Goal: Task Accomplishment & Management: Use online tool/utility

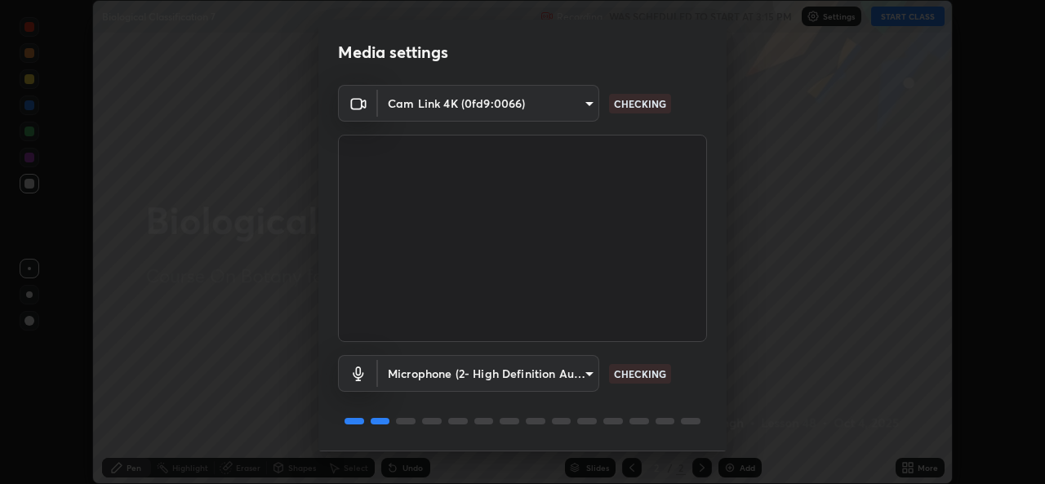
scroll to position [51, 0]
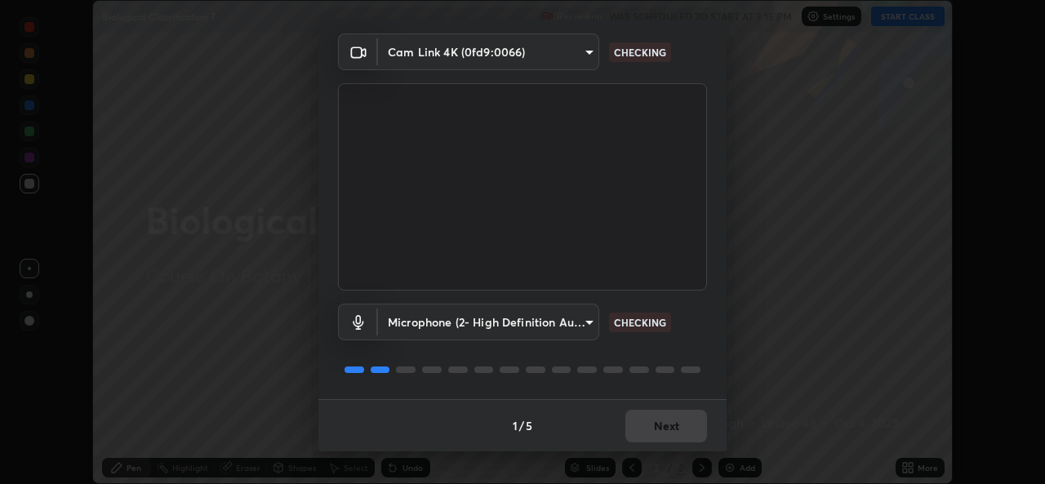
click at [650, 446] on div "1 / 5 Next" at bounding box center [522, 425] width 408 height 52
click at [651, 447] on div "1 / 5 Next" at bounding box center [522, 425] width 408 height 52
click at [653, 447] on div "1 / 5 Next" at bounding box center [522, 425] width 408 height 52
click at [651, 444] on div "1 / 5 Next" at bounding box center [522, 425] width 408 height 52
click at [651, 451] on div "1 / 5 Next" at bounding box center [522, 425] width 408 height 52
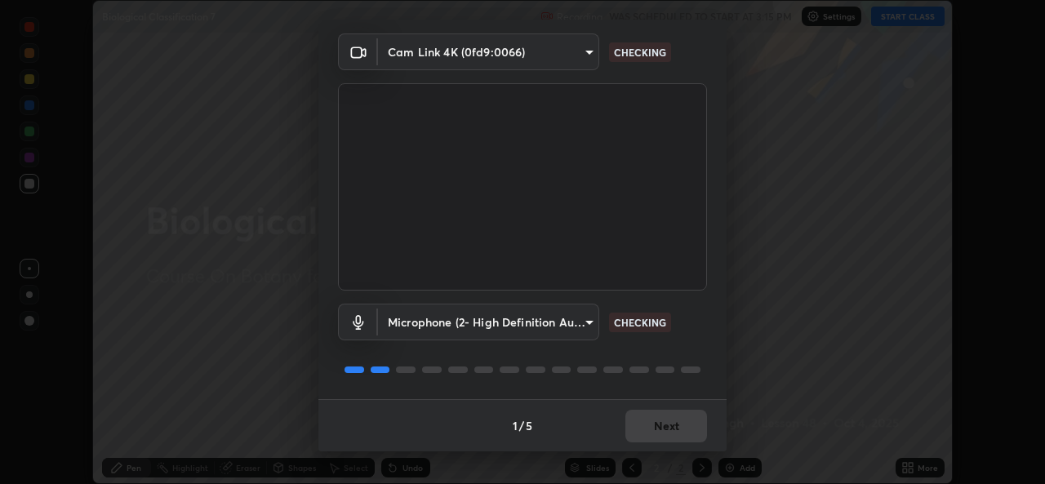
click at [653, 457] on div "Media settings Cam Link 4K (0fd9:0066) e5143732eed37b28cf4f859677b04162545ecede…" at bounding box center [522, 242] width 1045 height 484
click at [649, 460] on div "Media settings Cam Link 4K (0fd9:0066) e5143732eed37b28cf4f859677b04162545ecede…" at bounding box center [522, 242] width 1045 height 484
click at [650, 460] on div "Media settings Cam Link 4K (0fd9:0066) e5143732eed37b28cf4f859677b04162545ecede…" at bounding box center [522, 242] width 1045 height 484
click at [651, 464] on div "Media settings Cam Link 4K (0fd9:0066) e5143732eed37b28cf4f859677b04162545ecede…" at bounding box center [522, 242] width 1045 height 484
click at [650, 464] on div "Media settings Cam Link 4K (0fd9:0066) e5143732eed37b28cf4f859677b04162545ecede…" at bounding box center [522, 242] width 1045 height 484
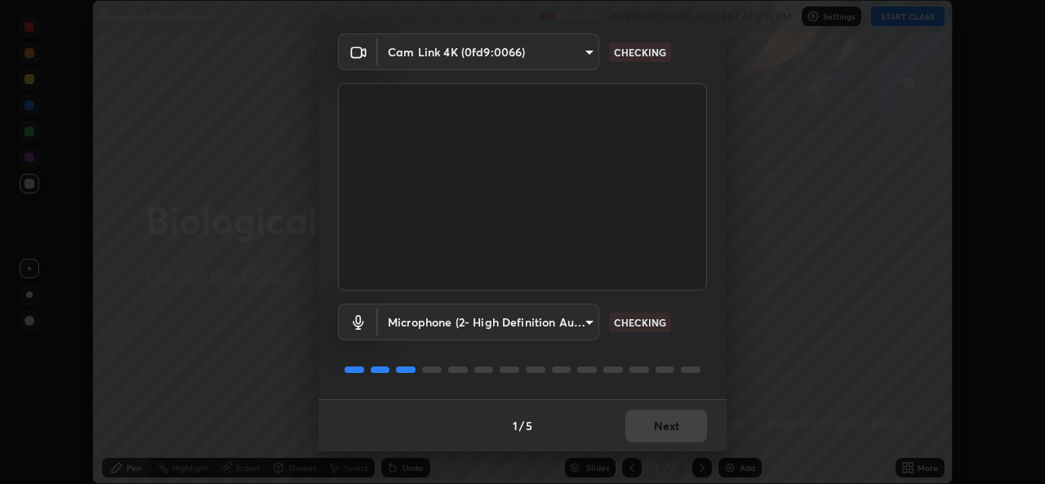
click at [653, 465] on div "Media settings Cam Link 4K (0fd9:0066) e5143732eed37b28cf4f859677b04162545ecede…" at bounding box center [522, 242] width 1045 height 484
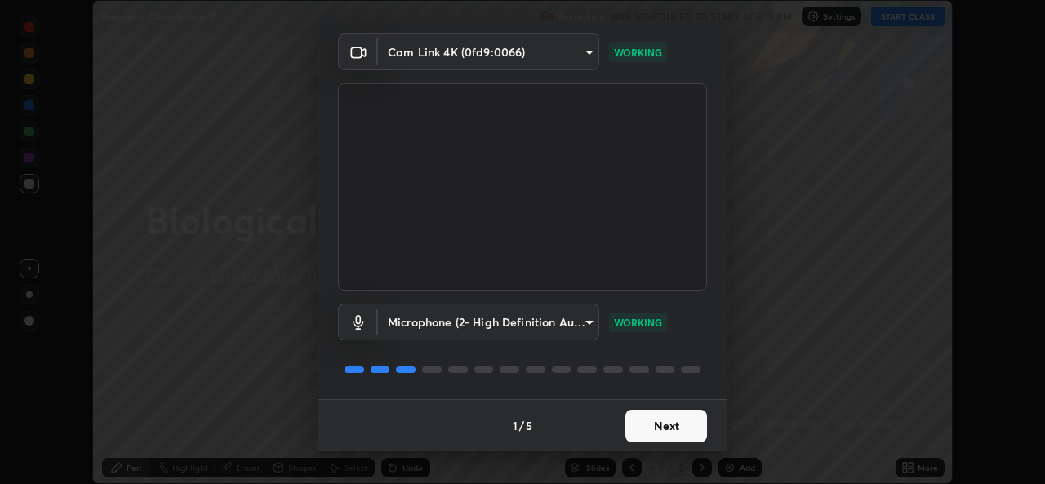
click at [656, 455] on div "Media settings Cam Link 4K (0fd9:0066) e5143732eed37b28cf4f859677b04162545ecede…" at bounding box center [522, 242] width 1045 height 484
click at [659, 438] on button "Next" at bounding box center [666, 426] width 82 height 33
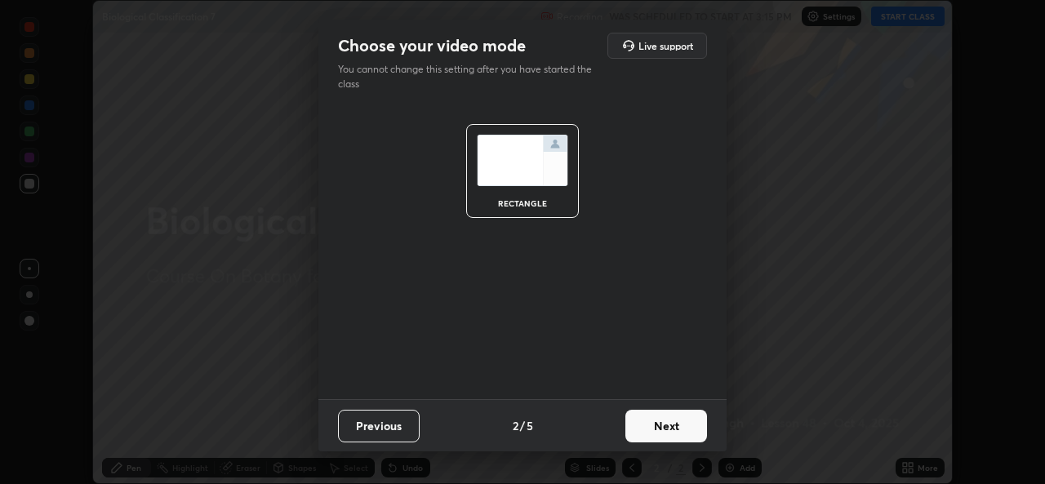
click at [663, 434] on button "Next" at bounding box center [666, 426] width 82 height 33
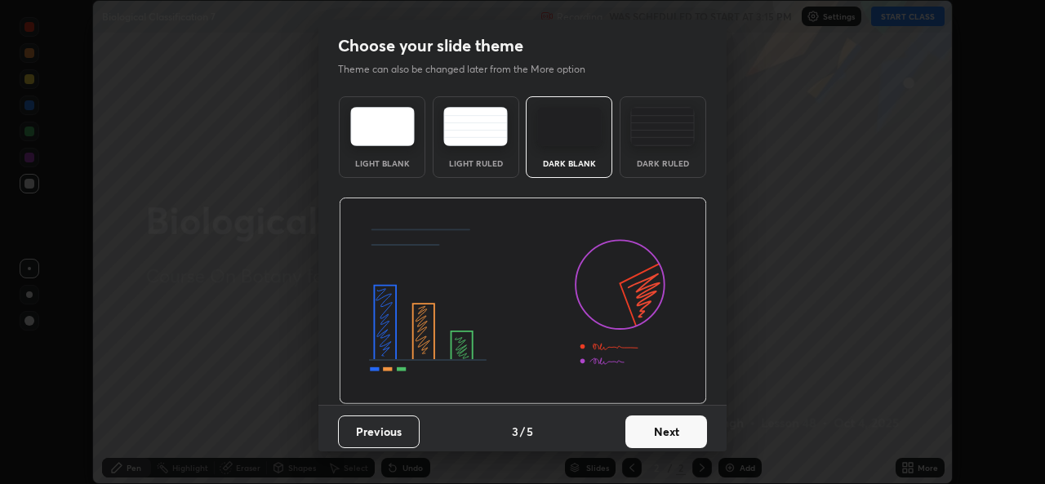
click at [661, 434] on button "Next" at bounding box center [666, 431] width 82 height 33
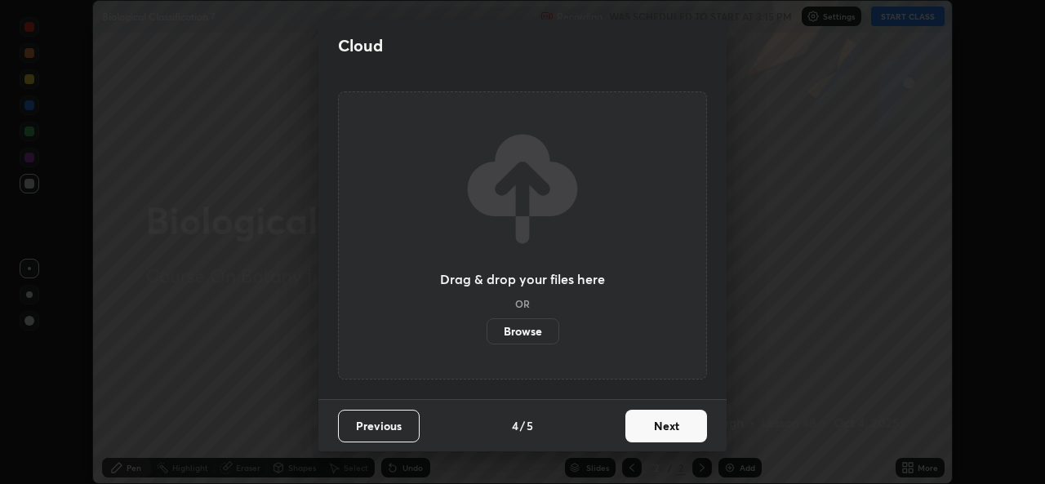
click at [536, 322] on label "Browse" at bounding box center [522, 331] width 73 height 26
click at [486, 322] on input "Browse" at bounding box center [486, 331] width 0 height 26
click at [662, 437] on button "Next" at bounding box center [666, 426] width 82 height 33
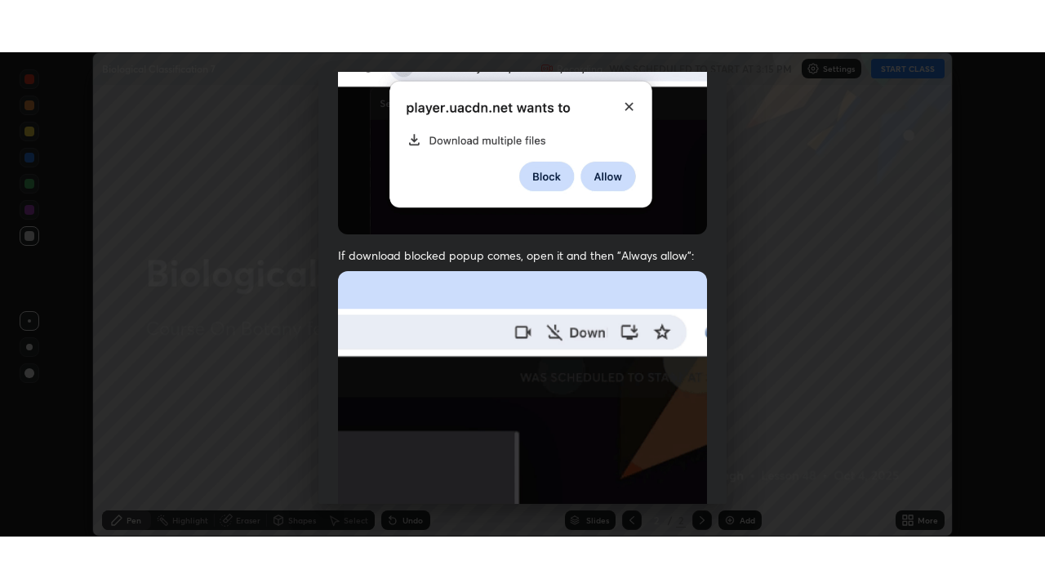
scroll to position [384, 0]
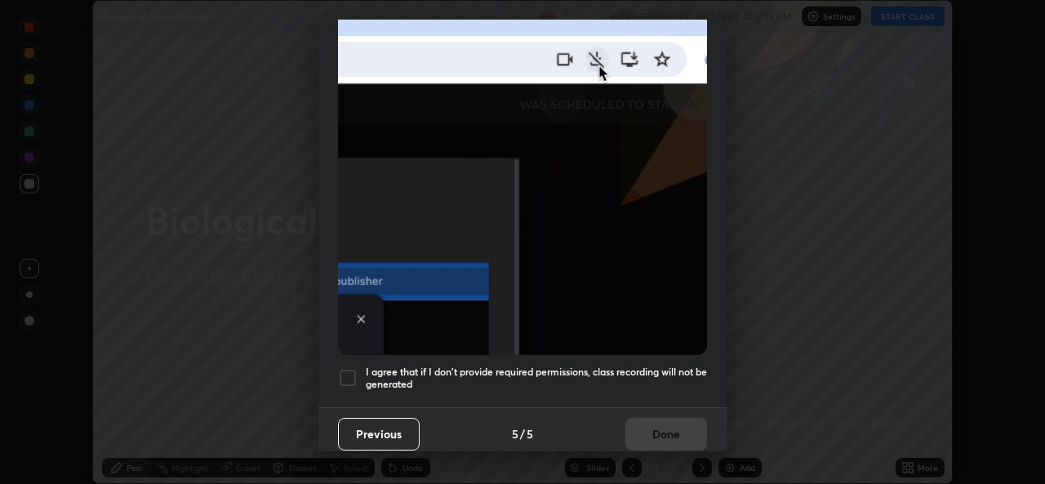
click at [601, 370] on h5 "I agree that if I don't provide required permissions, class recording will not …" at bounding box center [536, 378] width 341 height 25
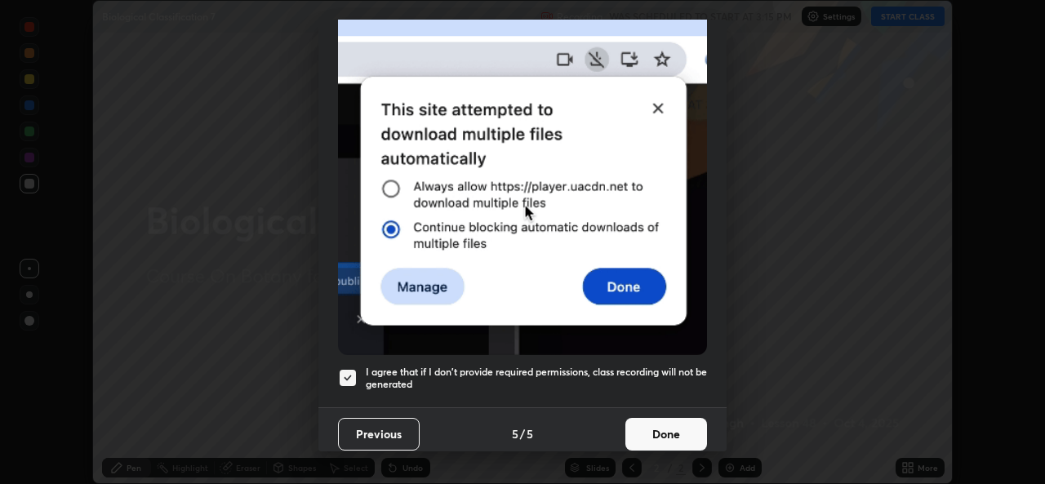
click at [664, 452] on div "Allow automatic downloads Please provide the following download permissions to …" at bounding box center [522, 242] width 1045 height 484
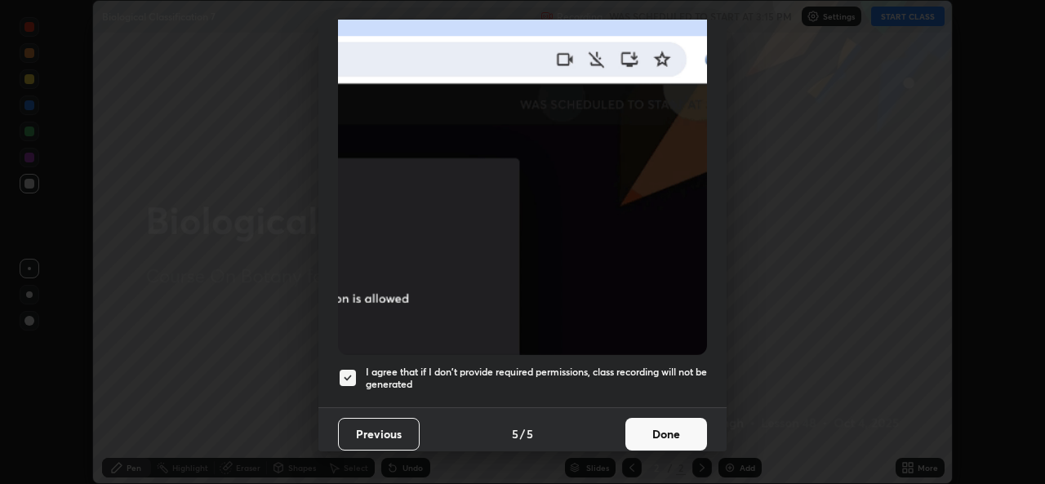
click at [666, 420] on button "Done" at bounding box center [666, 434] width 82 height 33
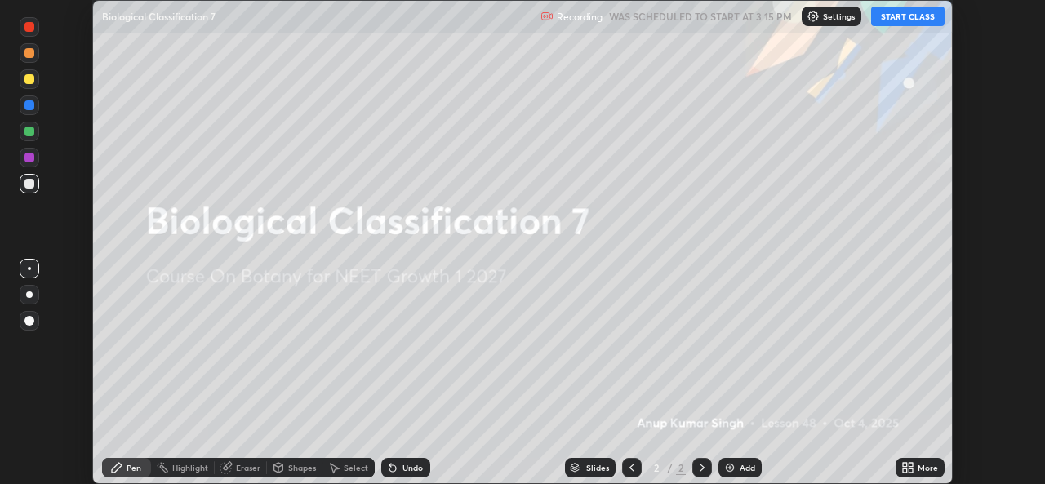
click at [910, 464] on icon at bounding box center [910, 465] width 4 height 4
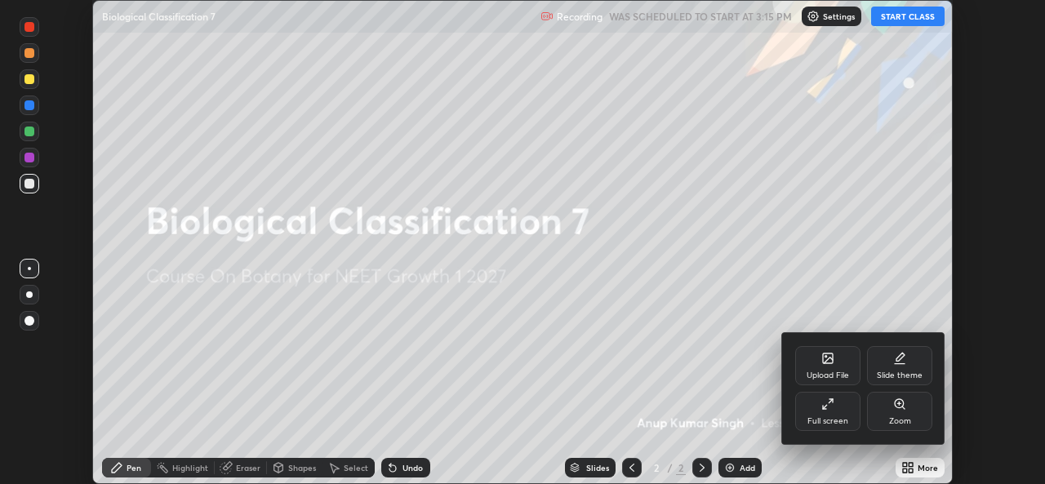
click at [829, 430] on div "Full screen" at bounding box center [827, 411] width 65 height 39
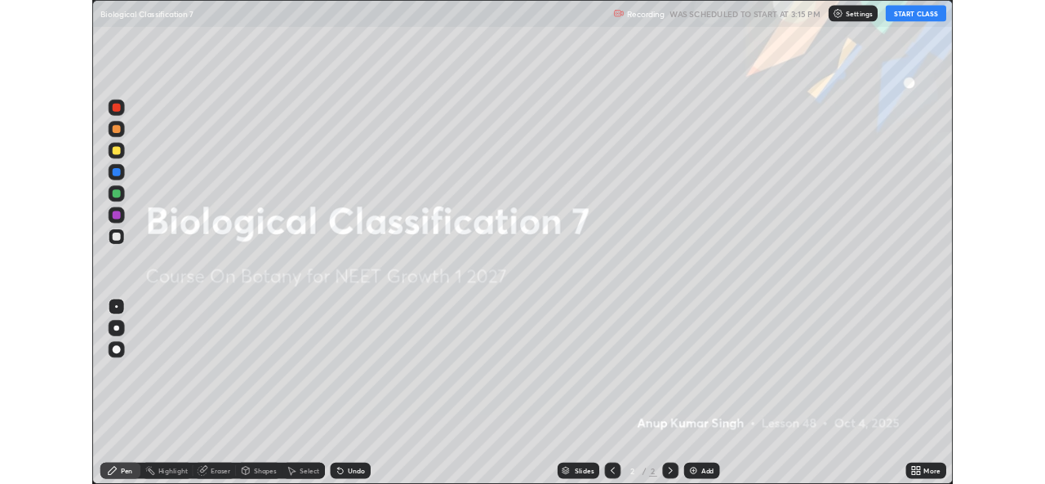
scroll to position [588, 1045]
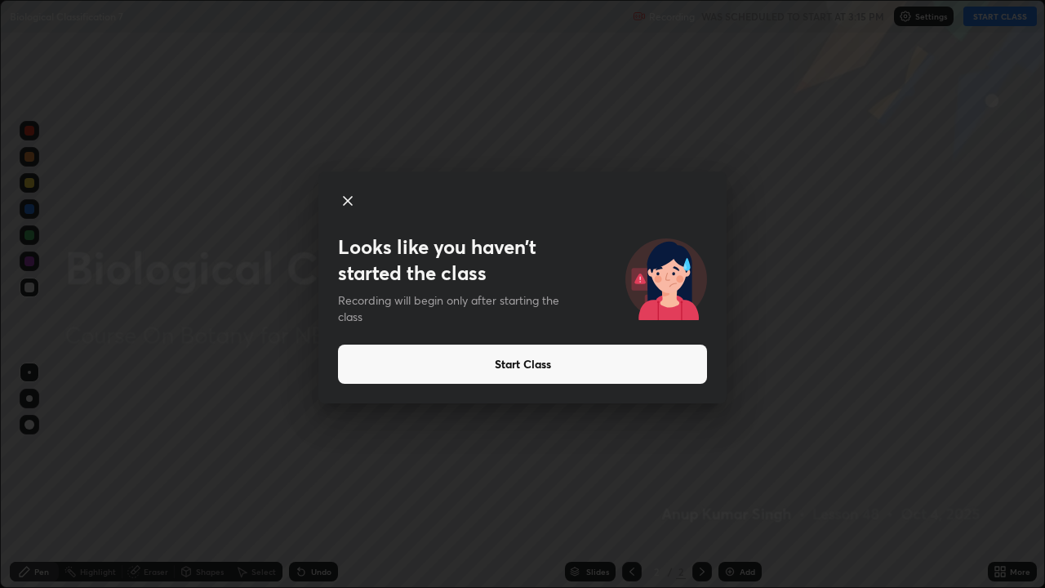
click at [591, 358] on button "Start Class" at bounding box center [522, 363] width 369 height 39
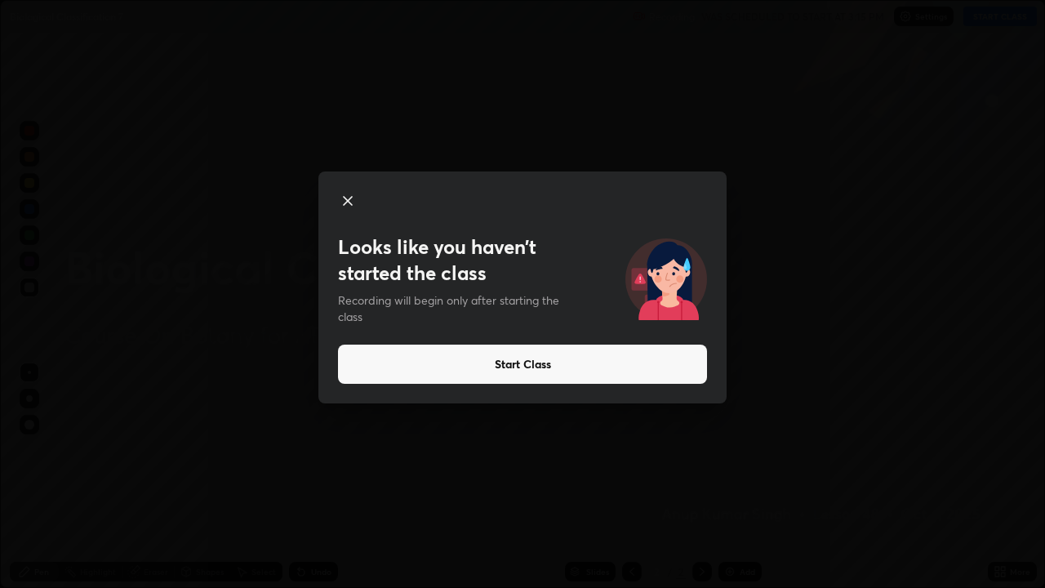
click at [584, 363] on button "Start Class" at bounding box center [522, 363] width 369 height 39
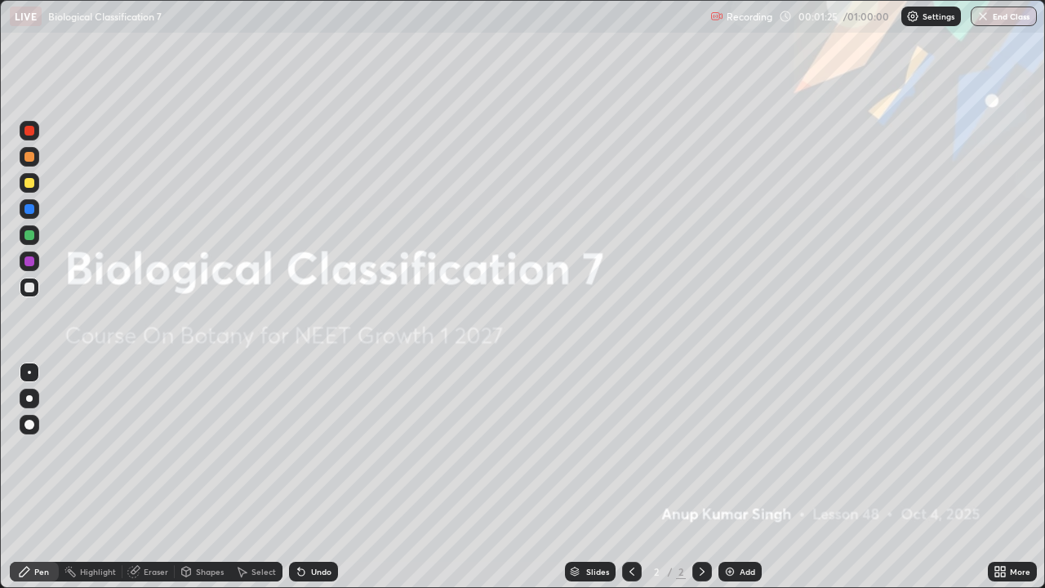
click at [731, 483] on img at bounding box center [729, 571] width 13 height 13
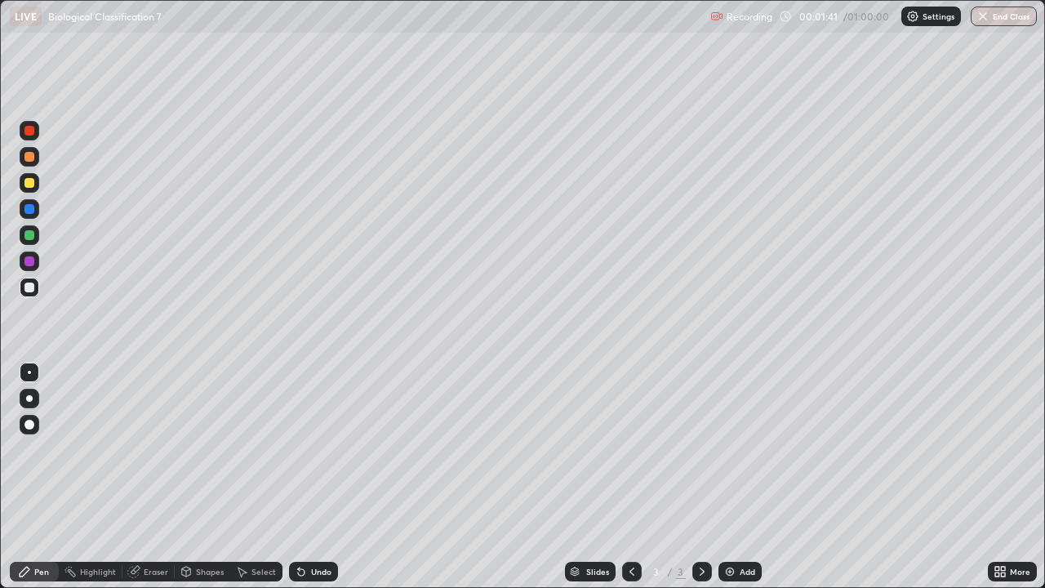
click at [28, 185] on div at bounding box center [29, 183] width 10 height 10
click at [22, 424] on div at bounding box center [30, 425] width 20 height 20
click at [29, 371] on div at bounding box center [29, 372] width 3 height 3
click at [32, 237] on div at bounding box center [29, 235] width 10 height 10
click at [29, 160] on div at bounding box center [29, 157] width 10 height 10
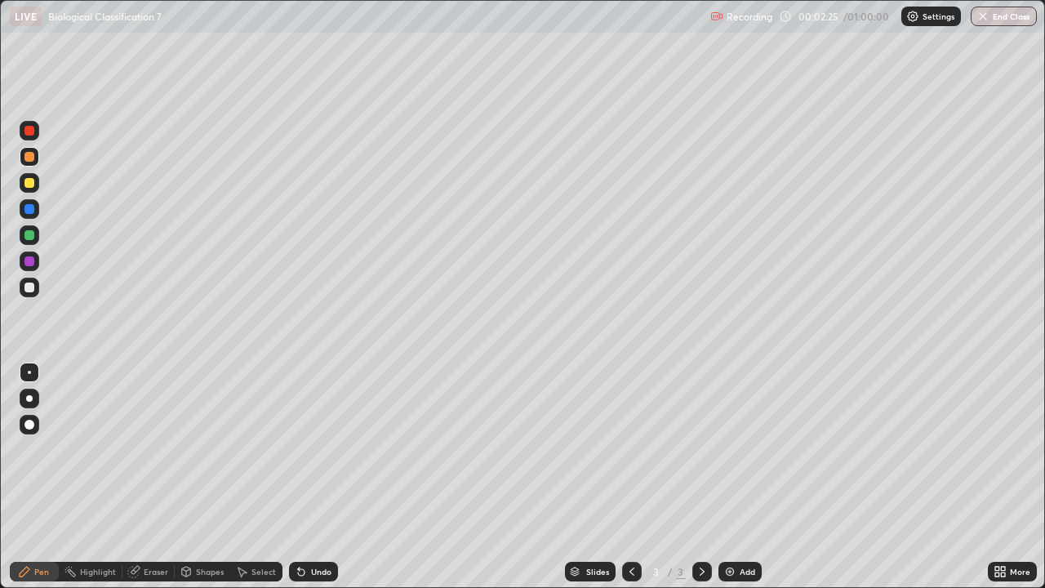
click at [31, 398] on div at bounding box center [29, 398] width 7 height 7
click at [34, 235] on div at bounding box center [30, 235] width 20 height 20
click at [29, 371] on div at bounding box center [29, 372] width 3 height 3
click at [24, 181] on div at bounding box center [29, 183] width 10 height 10
click at [27, 283] on div at bounding box center [29, 287] width 10 height 10
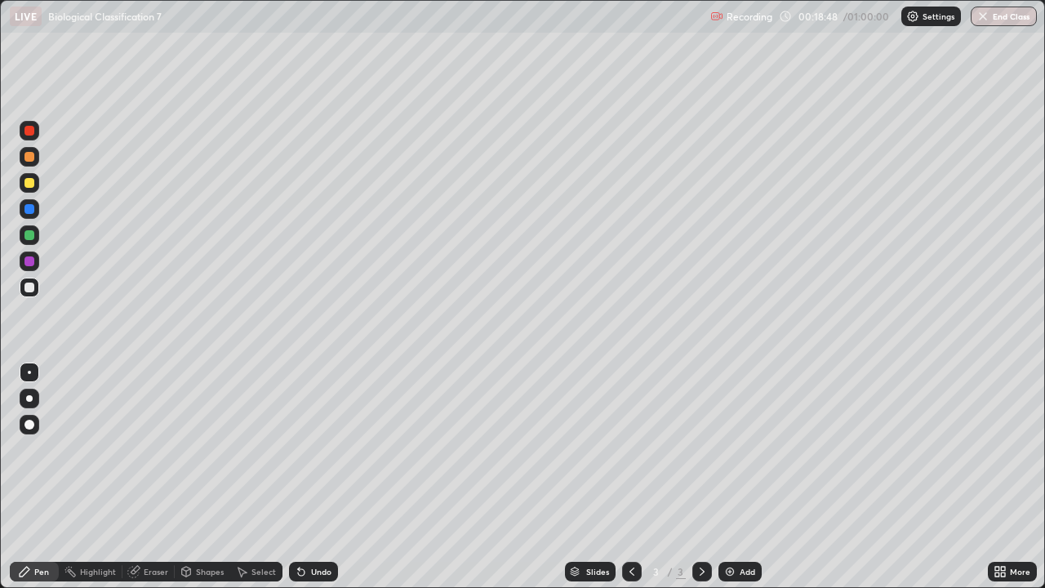
click at [726, 483] on img at bounding box center [729, 571] width 13 height 13
click at [30, 389] on div at bounding box center [30, 399] width 20 height 20
click at [33, 182] on div at bounding box center [29, 183] width 10 height 10
click at [32, 374] on div at bounding box center [30, 372] width 20 height 20
click at [30, 291] on div at bounding box center [29, 287] width 10 height 10
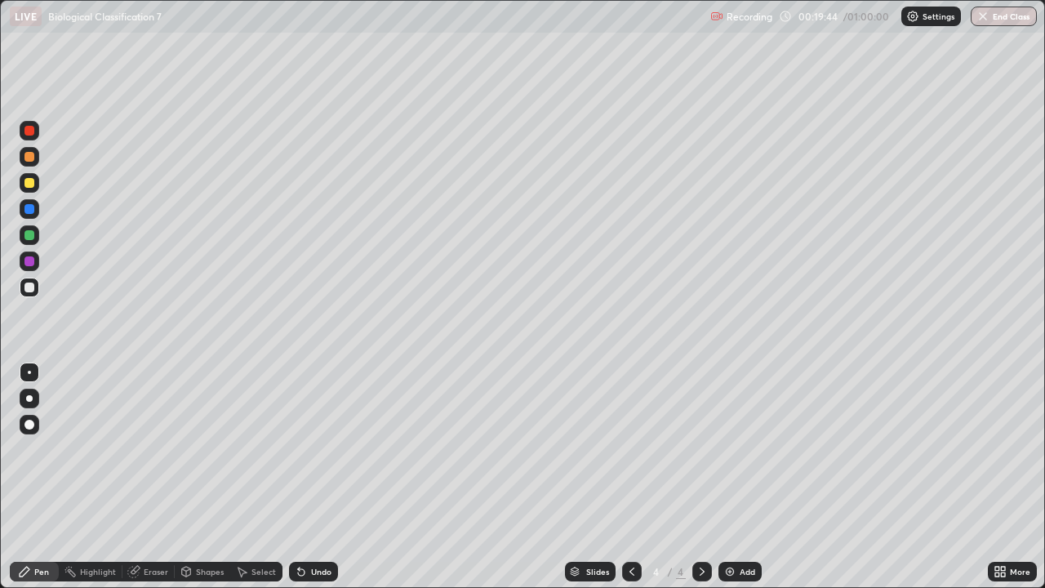
click at [32, 185] on div at bounding box center [29, 183] width 10 height 10
click at [31, 399] on div at bounding box center [29, 398] width 7 height 7
click at [31, 237] on div at bounding box center [29, 235] width 10 height 10
click at [31, 157] on div at bounding box center [29, 157] width 10 height 10
click at [30, 132] on div at bounding box center [29, 131] width 10 height 10
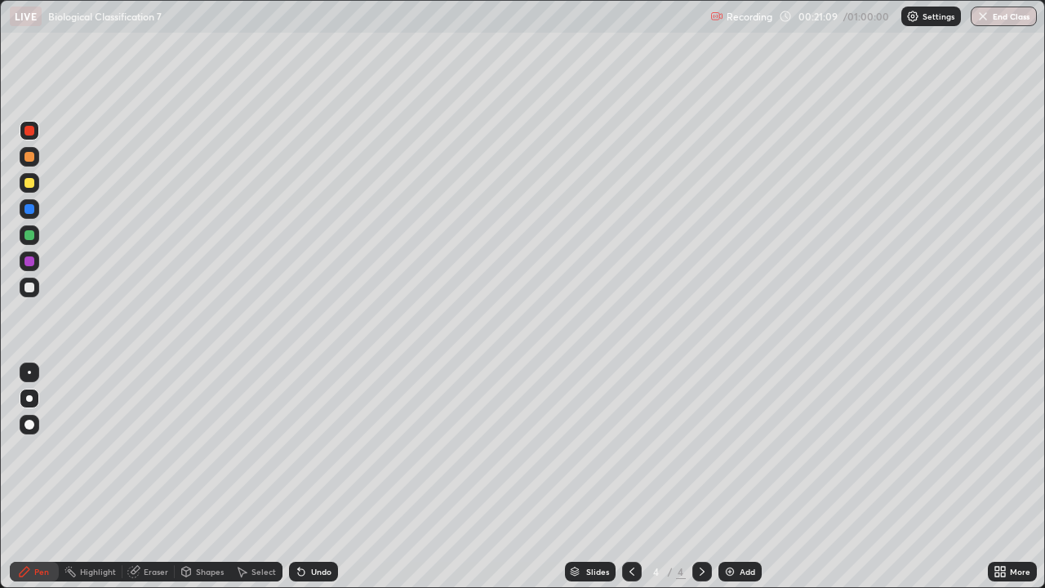
click at [31, 207] on div at bounding box center [29, 209] width 10 height 10
click at [29, 286] on div at bounding box center [29, 287] width 10 height 10
click at [29, 372] on div at bounding box center [29, 372] width 3 height 3
click at [996, 15] on button "End Class" at bounding box center [1004, 17] width 66 height 20
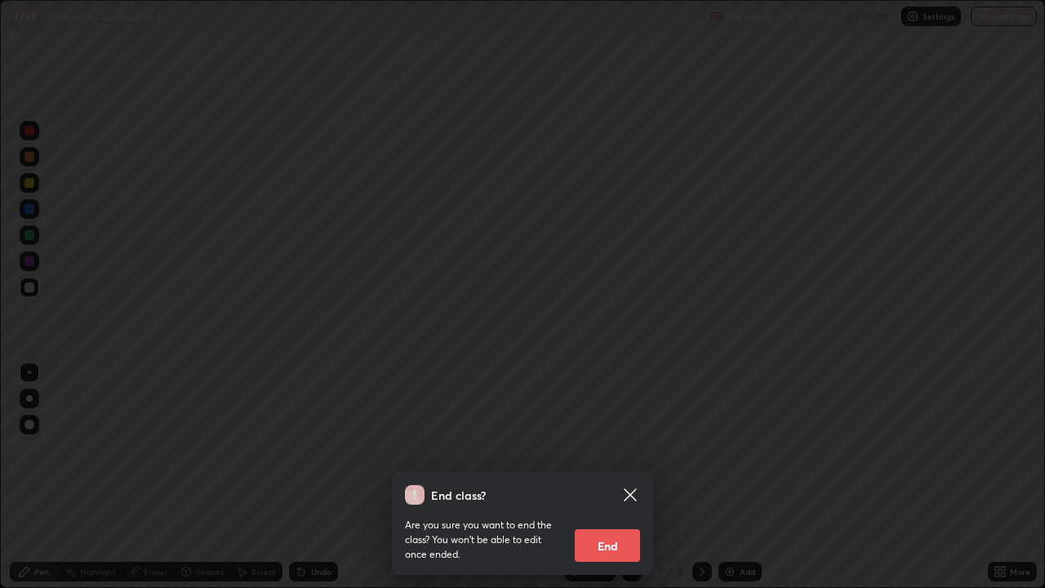
click at [605, 483] on button "End" at bounding box center [607, 545] width 65 height 33
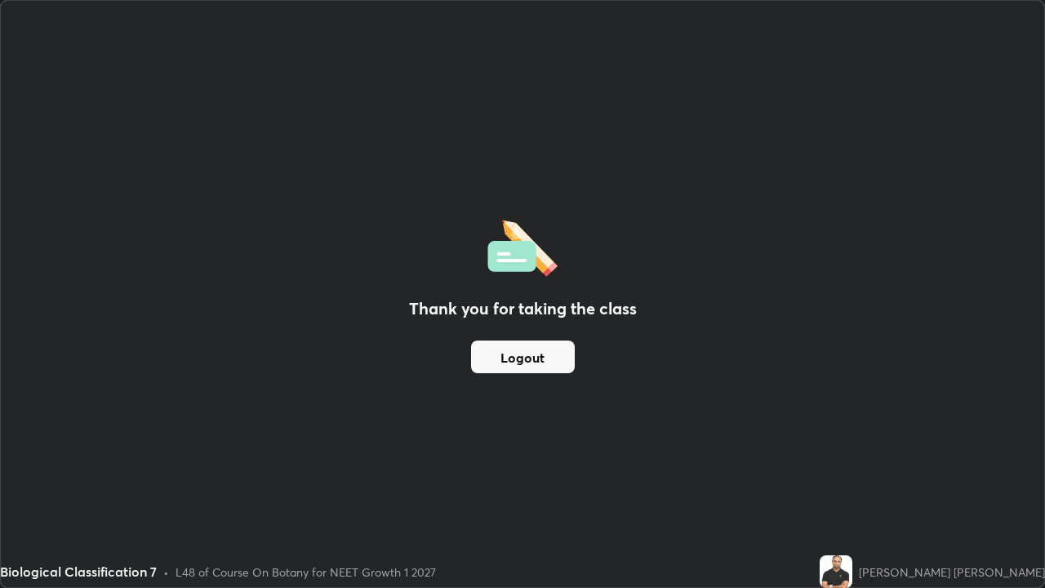
click at [535, 358] on button "Logout" at bounding box center [523, 356] width 104 height 33
click at [536, 357] on button "Logout" at bounding box center [523, 356] width 104 height 33
click at [532, 363] on button "Logout" at bounding box center [523, 356] width 104 height 33
click at [531, 362] on button "Logout" at bounding box center [523, 356] width 104 height 33
click at [535, 359] on button "Logout" at bounding box center [523, 356] width 104 height 33
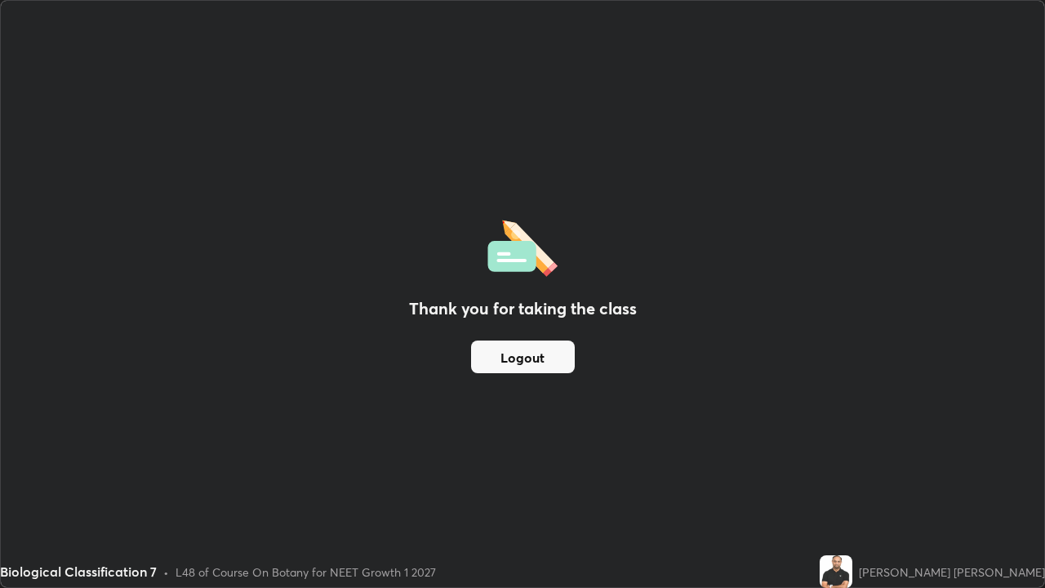
click at [534, 353] on button "Logout" at bounding box center [523, 356] width 104 height 33
click at [535, 357] on button "Logout" at bounding box center [523, 356] width 104 height 33
click at [538, 355] on button "Logout" at bounding box center [523, 356] width 104 height 33
click at [540, 353] on button "Logout" at bounding box center [523, 356] width 104 height 33
click at [538, 356] on button "Logout" at bounding box center [523, 356] width 104 height 33
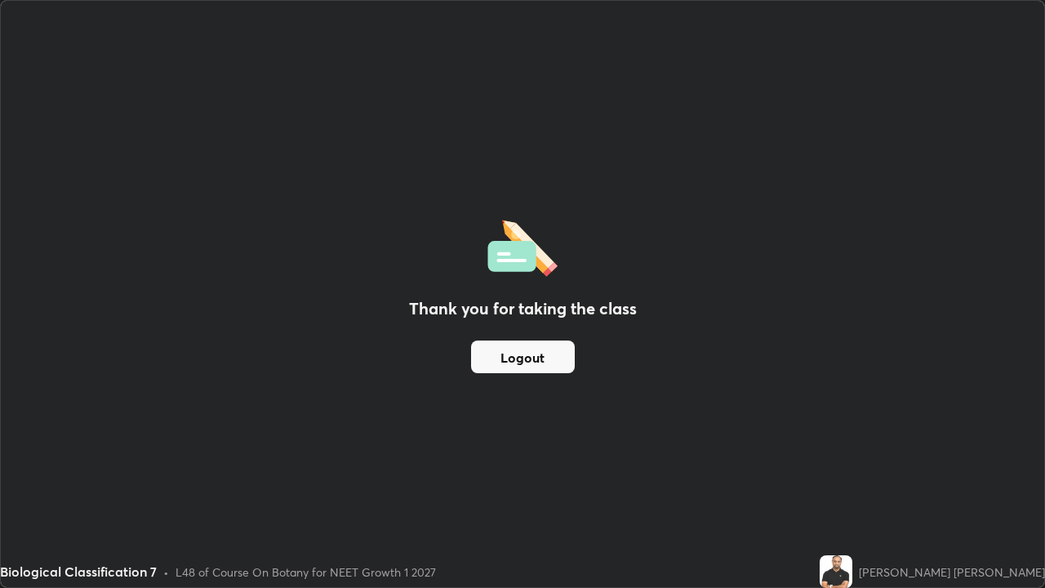
click at [539, 362] on button "Logout" at bounding box center [523, 356] width 104 height 33
click at [537, 352] on button "Logout" at bounding box center [523, 356] width 104 height 33
click at [552, 167] on div "Thank you for taking the class Logout" at bounding box center [522, 294] width 1043 height 586
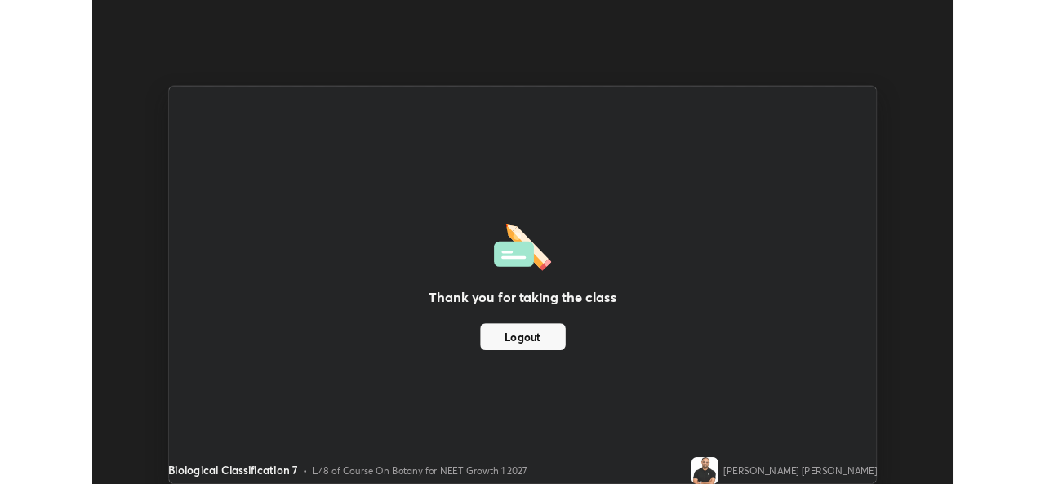
scroll to position [81142, 80581]
